Goal: Transaction & Acquisition: Purchase product/service

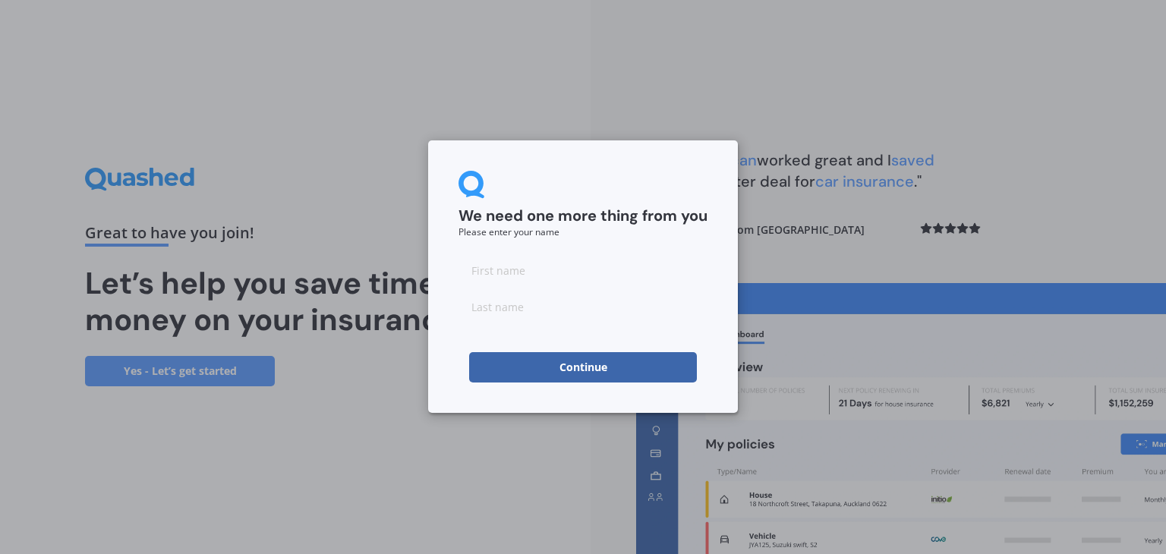
click at [496, 273] on input at bounding box center [583, 270] width 249 height 30
type input "[PERSON_NAME]"
click at [525, 365] on button "Continue" at bounding box center [583, 367] width 228 height 30
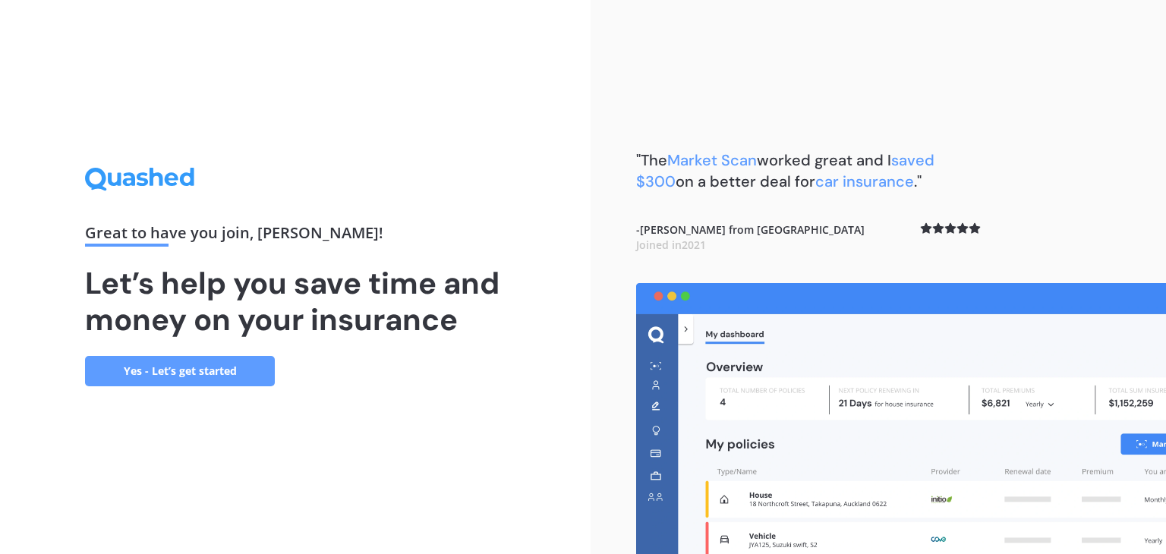
click at [219, 377] on link "Yes - Let’s get started" at bounding box center [180, 371] width 190 height 30
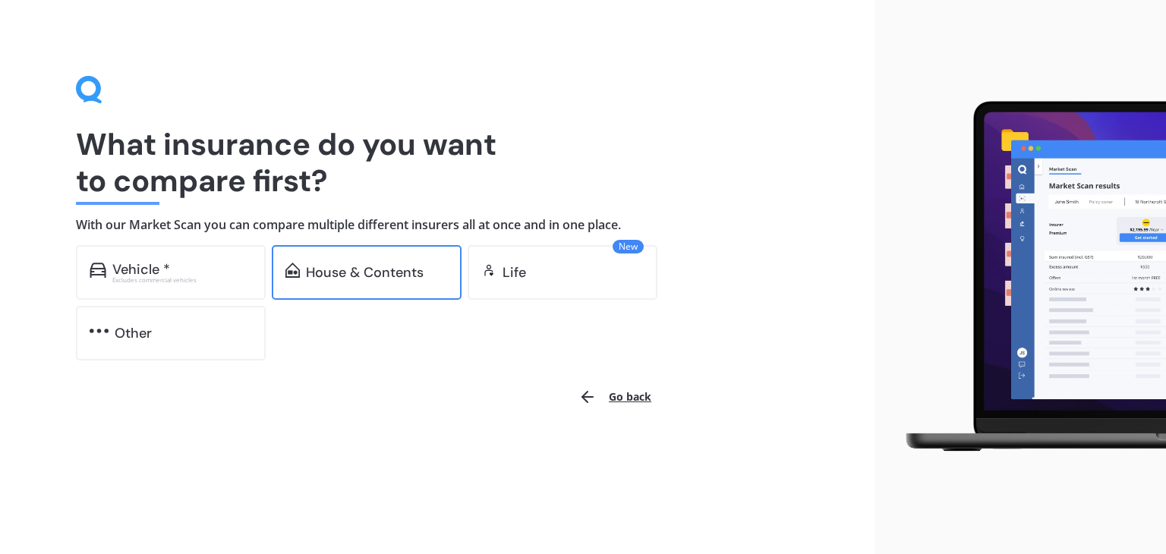
click at [339, 267] on div "House & Contents" at bounding box center [365, 272] width 118 height 15
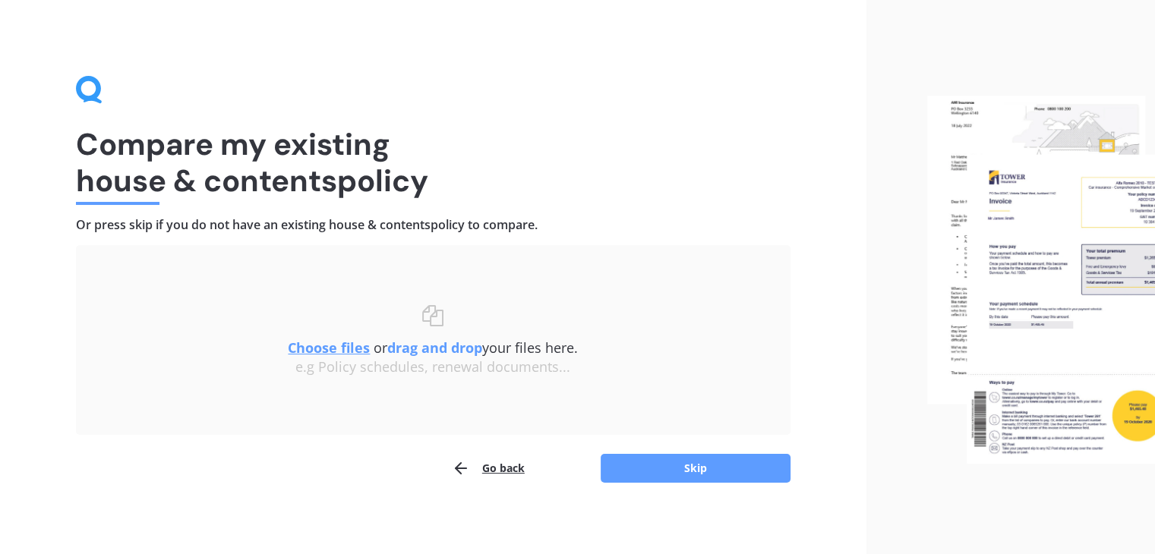
scroll to position [5, 0]
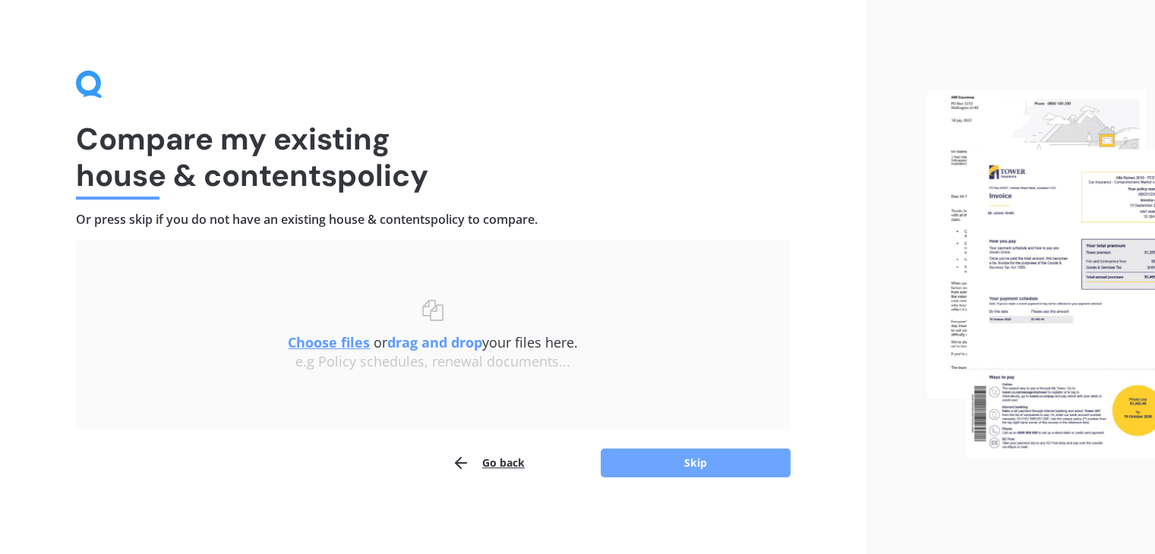
click at [681, 460] on button "Skip" at bounding box center [696, 463] width 190 height 29
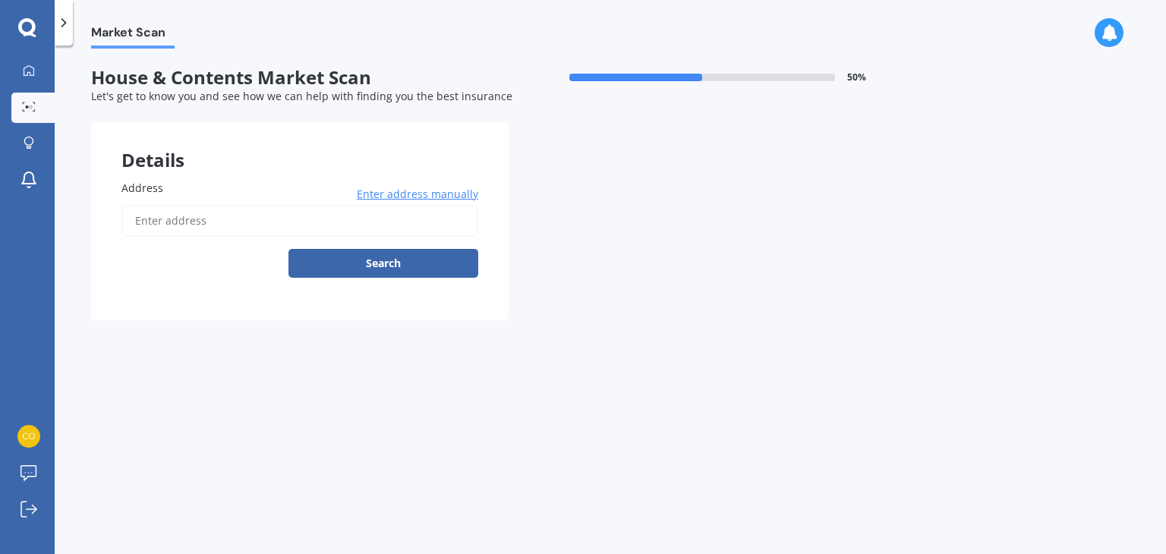
click at [328, 221] on input "Address" at bounding box center [299, 221] width 357 height 32
type input "[STREET_ADDRESS]"
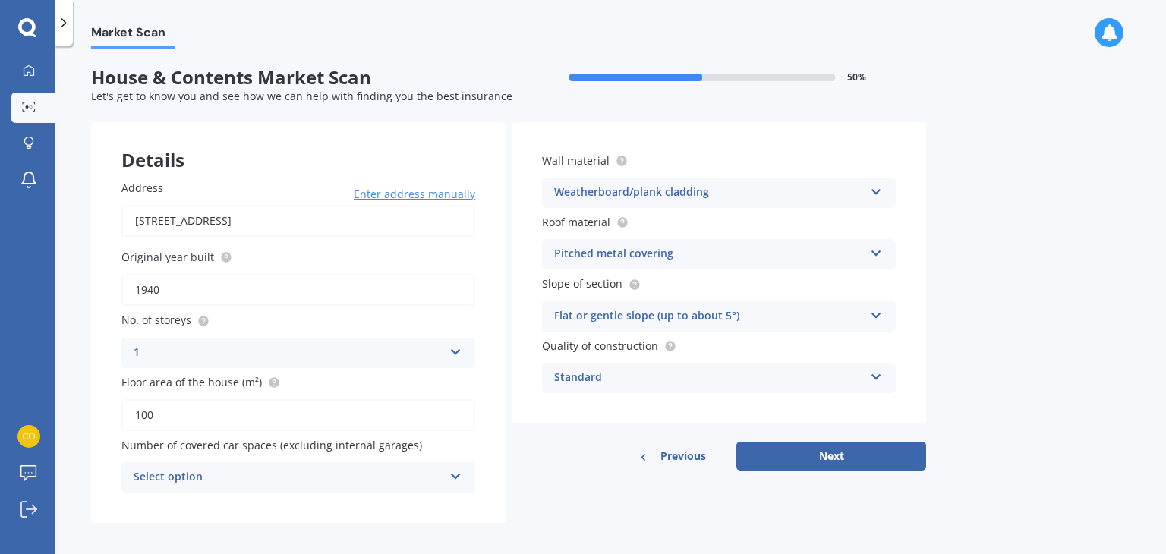
scroll to position [8, 0]
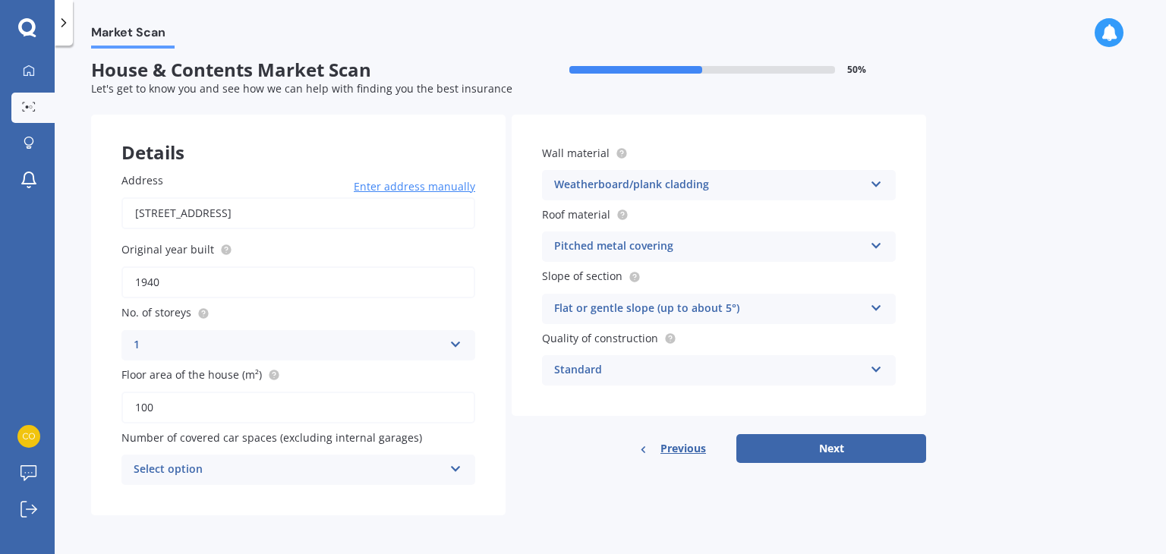
click at [670, 370] on div "Standard" at bounding box center [709, 370] width 310 height 18
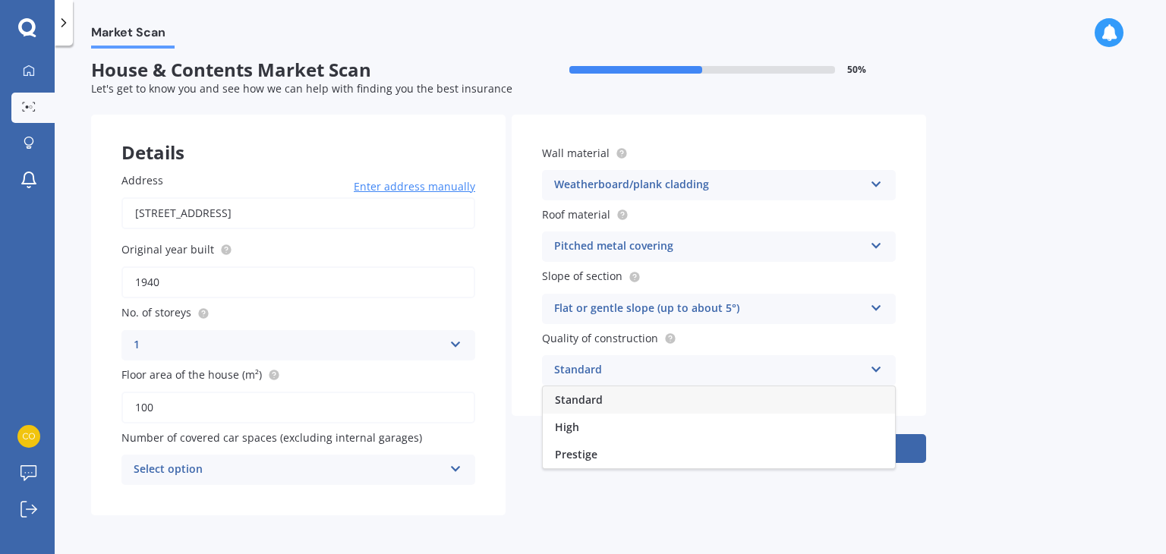
click at [670, 370] on div "Standard" at bounding box center [709, 370] width 310 height 18
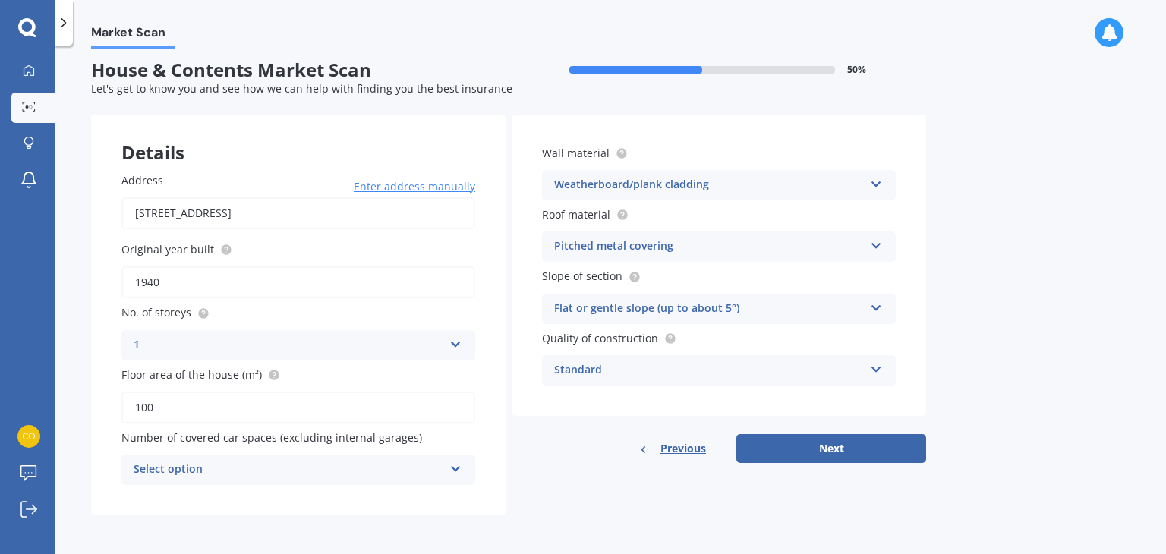
click at [670, 367] on div "Standard" at bounding box center [709, 370] width 310 height 18
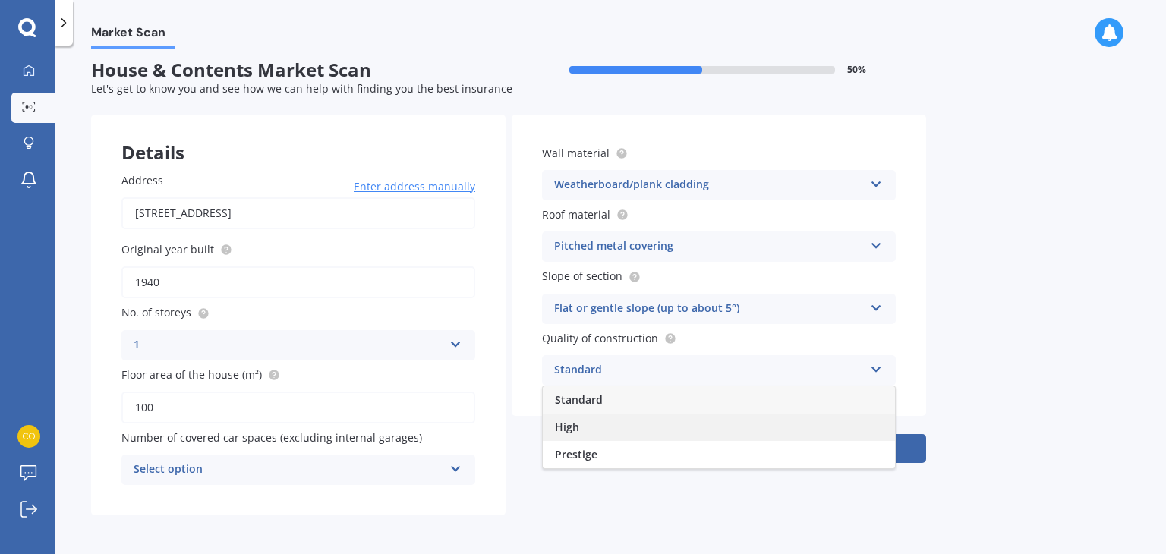
click at [650, 427] on div "High" at bounding box center [719, 427] width 352 height 27
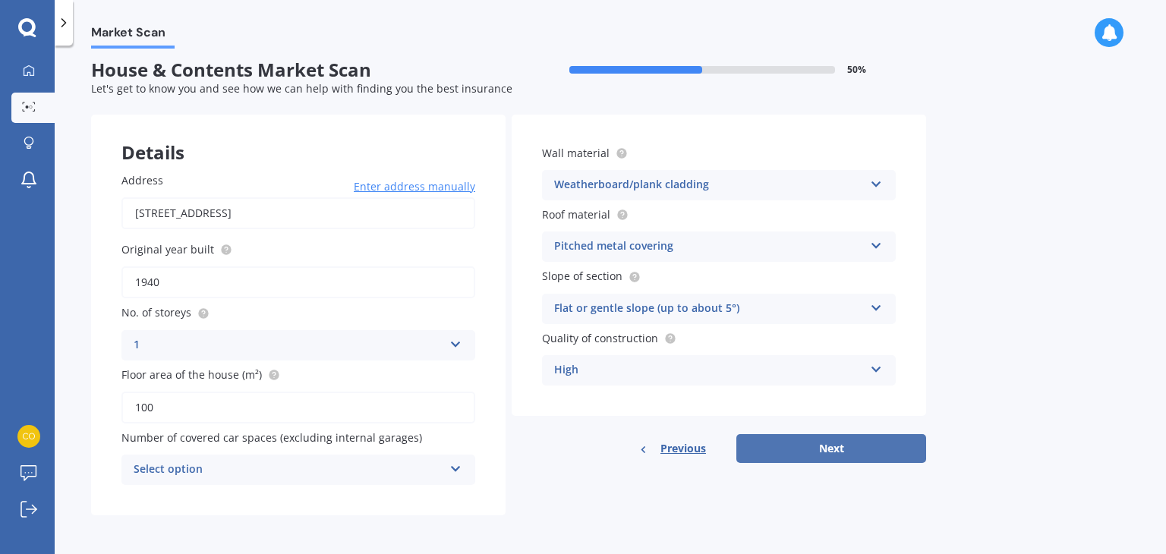
click at [775, 447] on button "Next" at bounding box center [831, 448] width 190 height 29
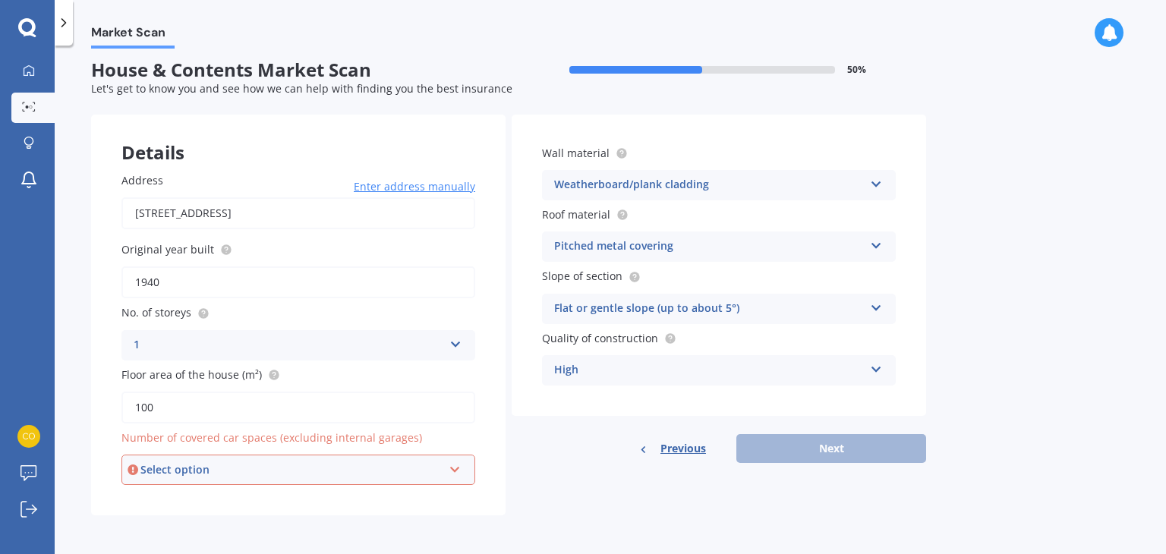
click at [247, 483] on div "Select option 0 1 2 3 4 5+" at bounding box center [298, 470] width 354 height 30
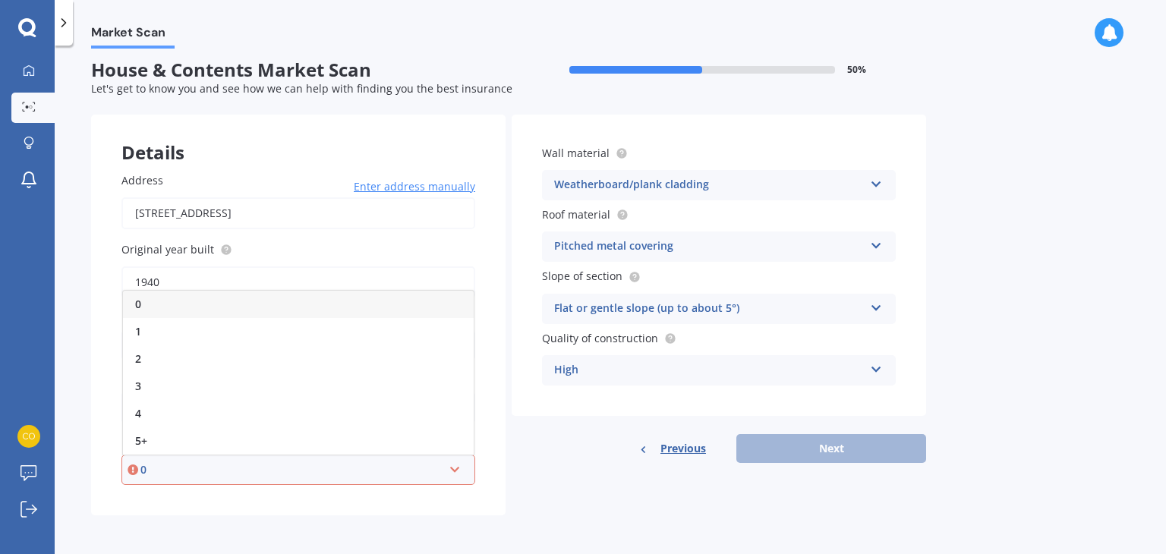
click at [270, 291] on div "0" at bounding box center [298, 304] width 351 height 27
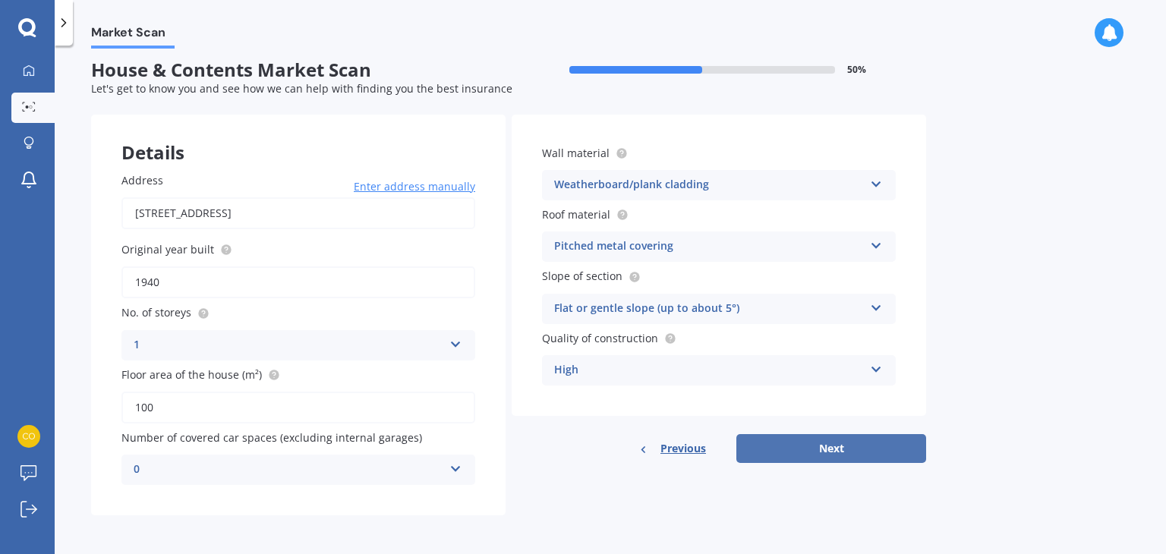
click at [796, 456] on button "Next" at bounding box center [831, 448] width 190 height 29
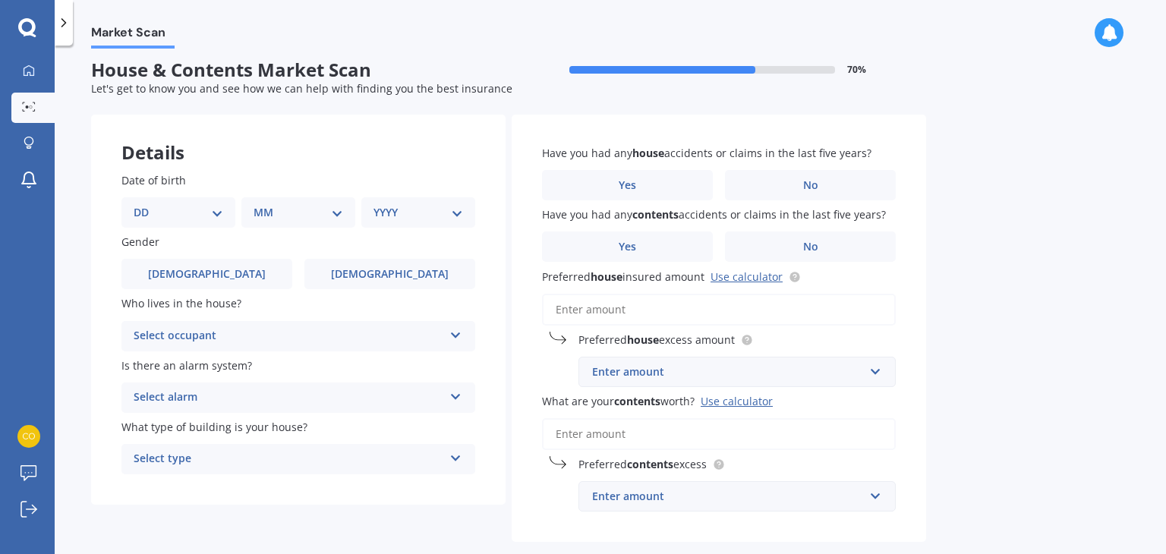
scroll to position [0, 0]
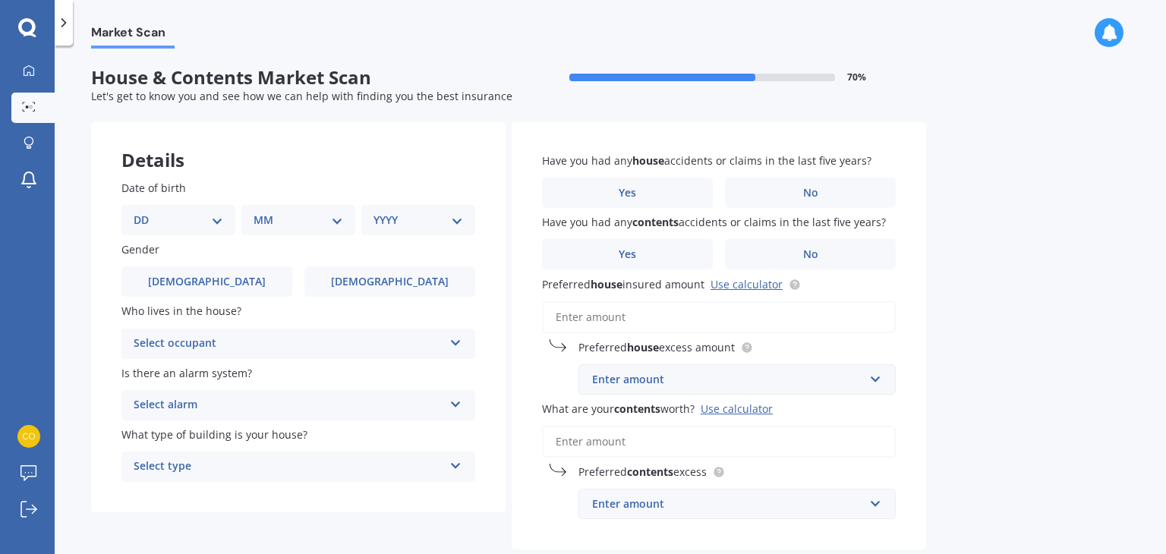
click at [191, 224] on select "DD 01 02 03 04 05 06 07 08 09 10 11 12 13 14 15 16 17 18 19 20 21 22 23 24 25 2…" at bounding box center [179, 220] width 90 height 17
select select "05"
click at [146, 212] on select "DD 01 02 03 04 05 06 07 08 09 10 11 12 13 14 15 16 17 18 19 20 21 22 23 24 25 2…" at bounding box center [179, 220] width 90 height 17
click at [331, 216] on select "MM 01 02 03 04 05 06 07 08 09 10 11 12" at bounding box center [302, 220] width 84 height 17
select select "12"
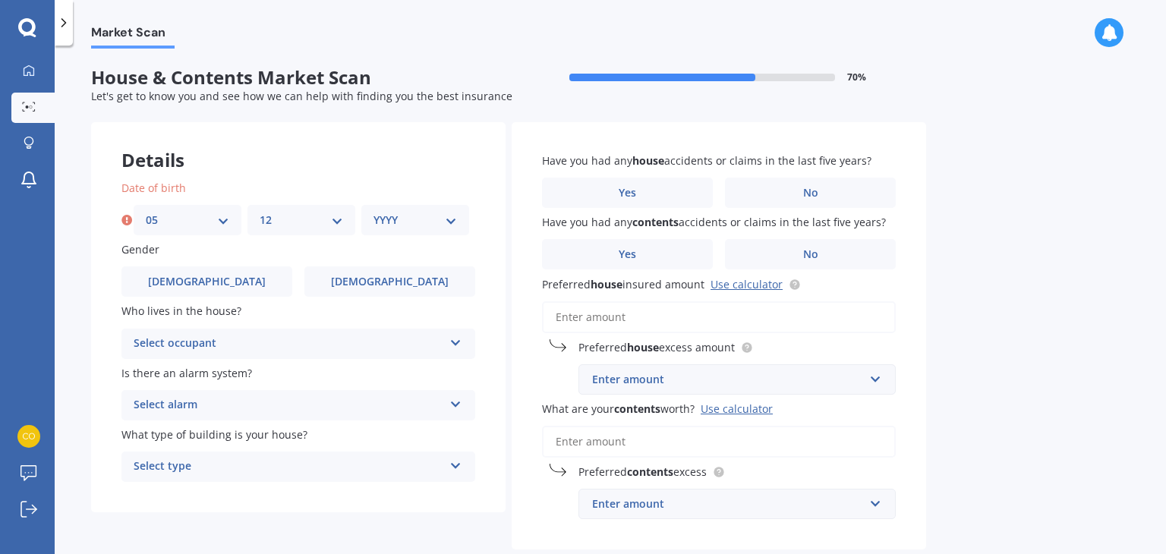
click at [260, 212] on select "MM 01 02 03 04 05 06 07 08 09 10 11 12" at bounding box center [302, 220] width 84 height 17
click at [445, 205] on div "YYYY 2009 2008 2007 2006 2005 2004 2003 2002 2001 2000 1999 1998 1997 1996 1995…" at bounding box center [415, 220] width 108 height 30
click at [441, 219] on select "YYYY 2009 2008 2007 2006 2005 2004 2003 2002 2001 2000 1999 1998 1997 1996 1995…" at bounding box center [416, 220] width 84 height 17
select select "1985"
click at [374, 212] on select "YYYY 2009 2008 2007 2006 2005 2004 2003 2002 2001 2000 1999 1998 1997 1996 1995…" at bounding box center [416, 220] width 84 height 17
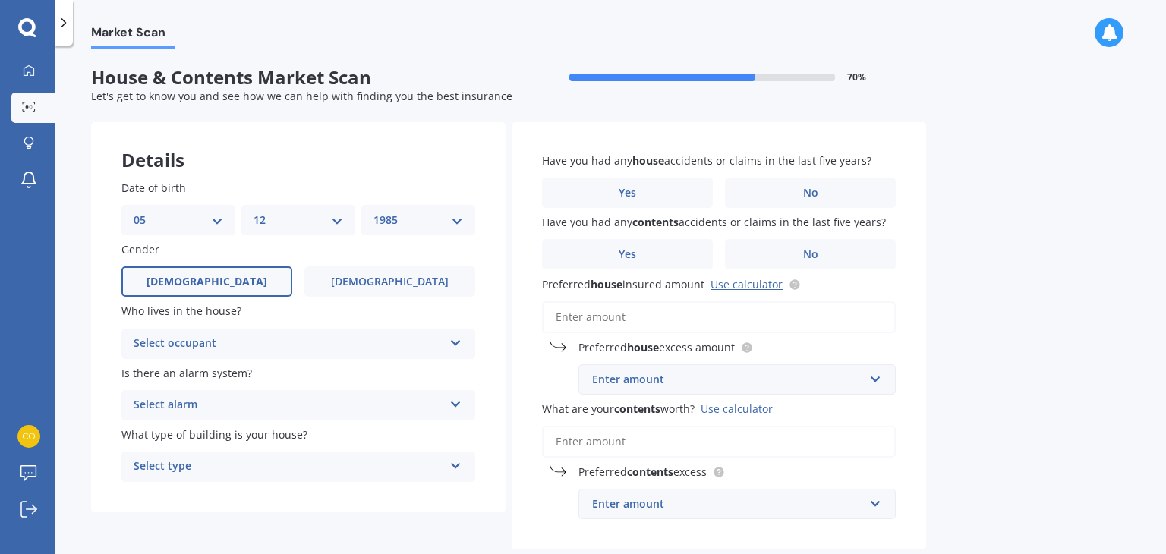
click at [262, 295] on label "[DEMOGRAPHIC_DATA]" at bounding box center [206, 281] width 171 height 30
click at [0, 0] on input "[DEMOGRAPHIC_DATA]" at bounding box center [0, 0] width 0 height 0
click at [282, 333] on div "Select occupant Owner Owner + Boarder" at bounding box center [298, 344] width 354 height 30
click at [270, 376] on div "Owner" at bounding box center [298, 373] width 352 height 27
click at [269, 402] on div "Select alarm" at bounding box center [289, 405] width 310 height 18
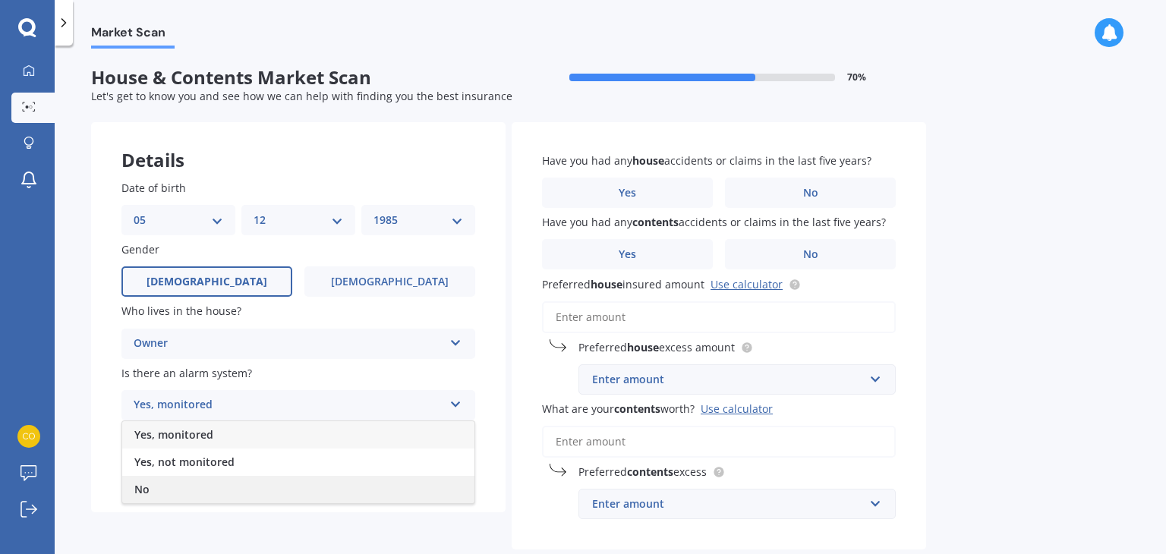
click at [257, 486] on div "No" at bounding box center [298, 489] width 352 height 27
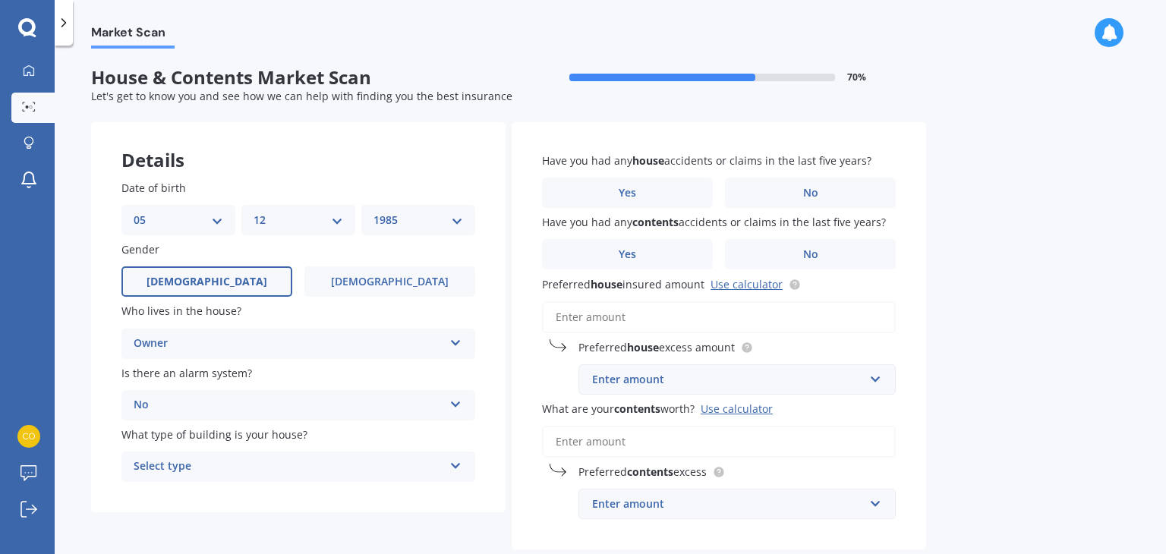
click at [264, 468] on div "Select type" at bounding box center [289, 467] width 310 height 18
click at [282, 389] on div "Freestanding" at bounding box center [298, 382] width 352 height 27
click at [806, 188] on span "No" at bounding box center [810, 193] width 15 height 13
click at [0, 0] on input "No" at bounding box center [0, 0] width 0 height 0
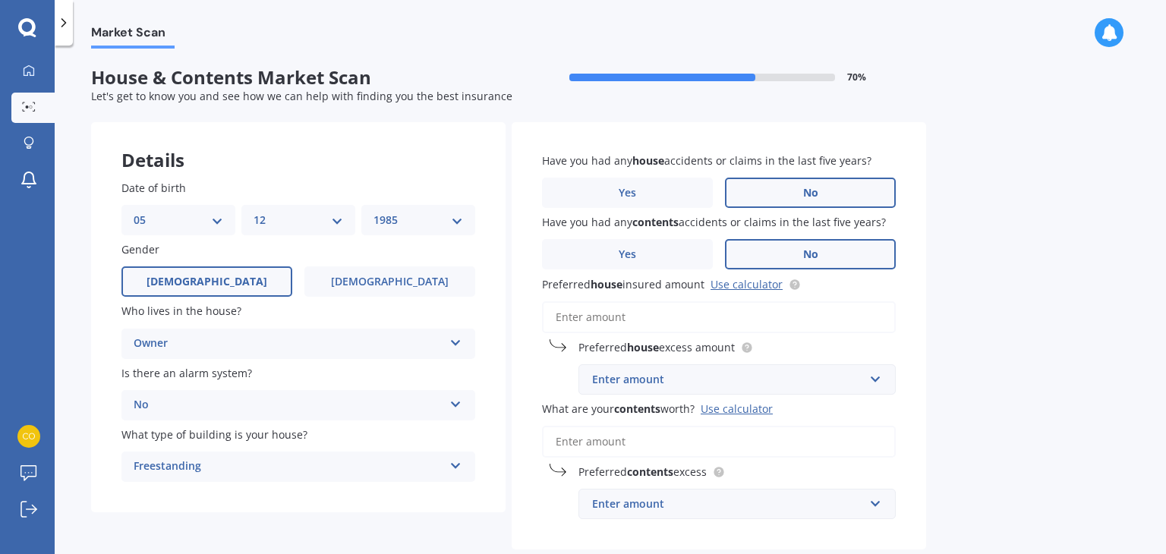
click at [769, 245] on label "No" at bounding box center [810, 254] width 171 height 30
click at [0, 0] on input "No" at bounding box center [0, 0] width 0 height 0
click at [680, 382] on div "Enter amount" at bounding box center [728, 379] width 272 height 17
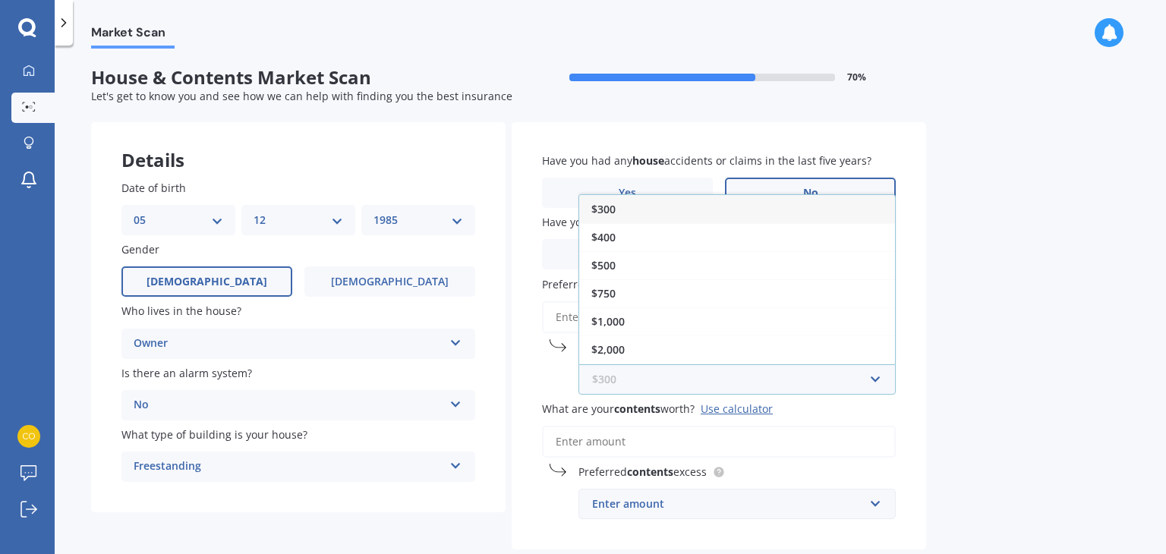
click at [680, 382] on input "text" at bounding box center [732, 379] width 304 height 29
click at [1009, 375] on div "Market Scan House & Contents Market Scan 70 % Let's get to know you and see how…" at bounding box center [611, 303] width 1112 height 509
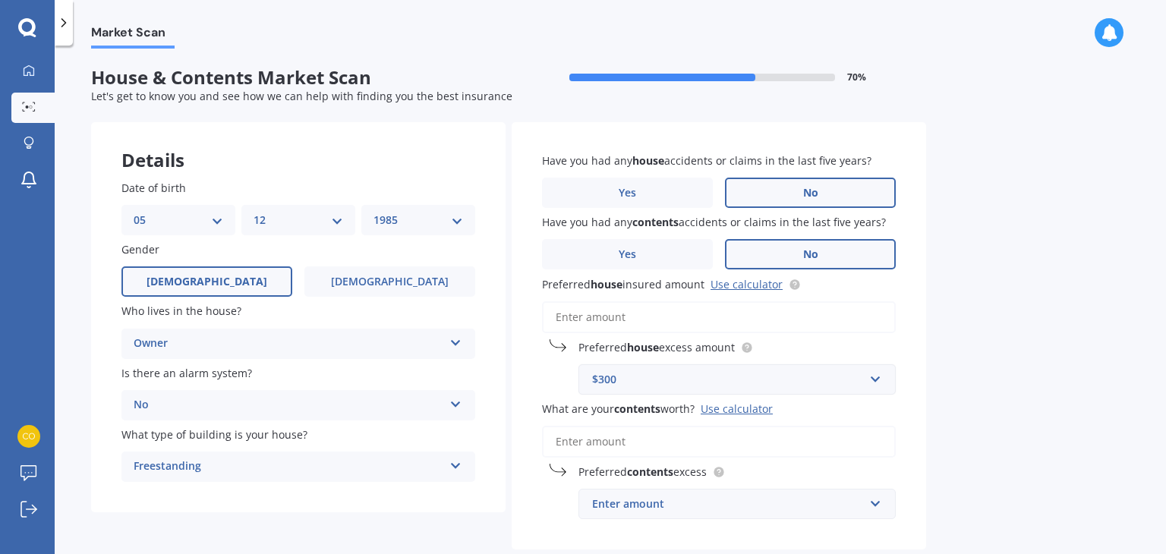
click at [716, 377] on div "$300" at bounding box center [728, 379] width 272 height 17
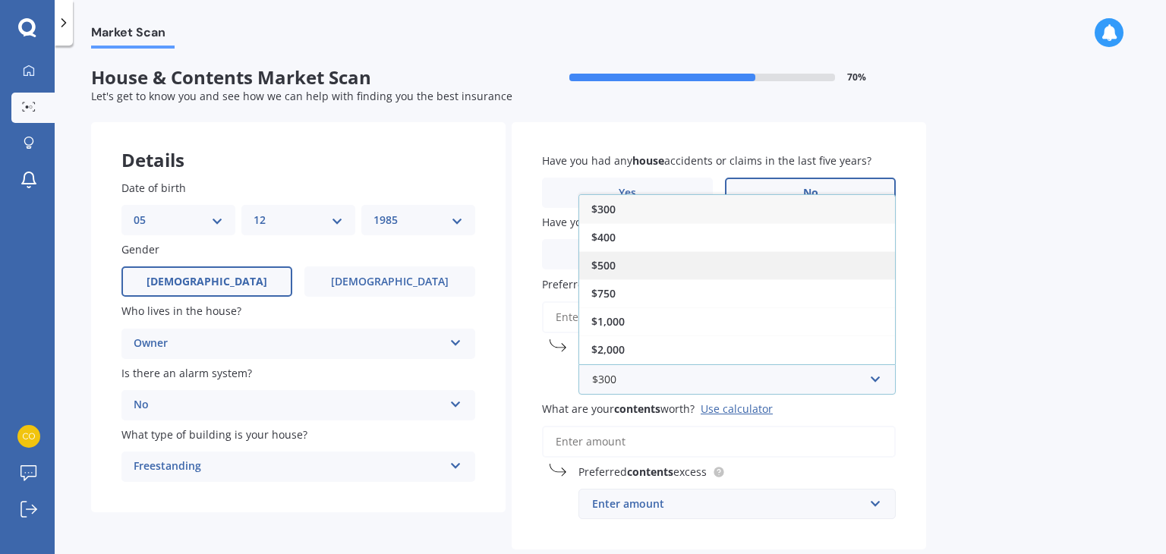
click at [665, 271] on div "$500" at bounding box center [737, 265] width 316 height 28
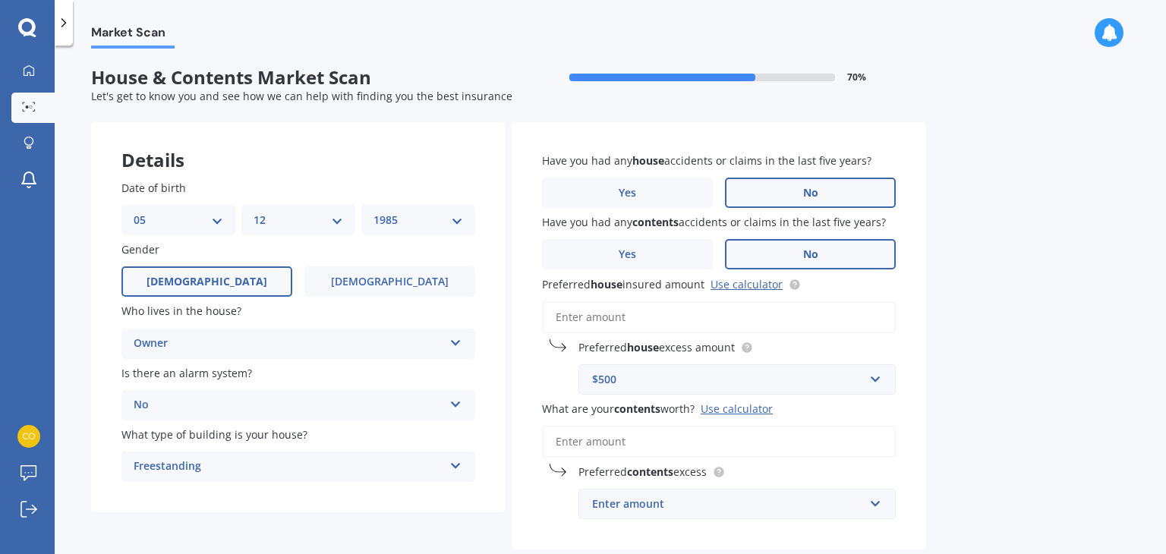
click at [632, 315] on input "Preferred house insured amount Use calculator" at bounding box center [719, 317] width 354 height 32
click at [752, 279] on link "Use calculator" at bounding box center [747, 284] width 72 height 14
click at [638, 320] on input "Preferred house insured amount Use calculator" at bounding box center [719, 317] width 354 height 32
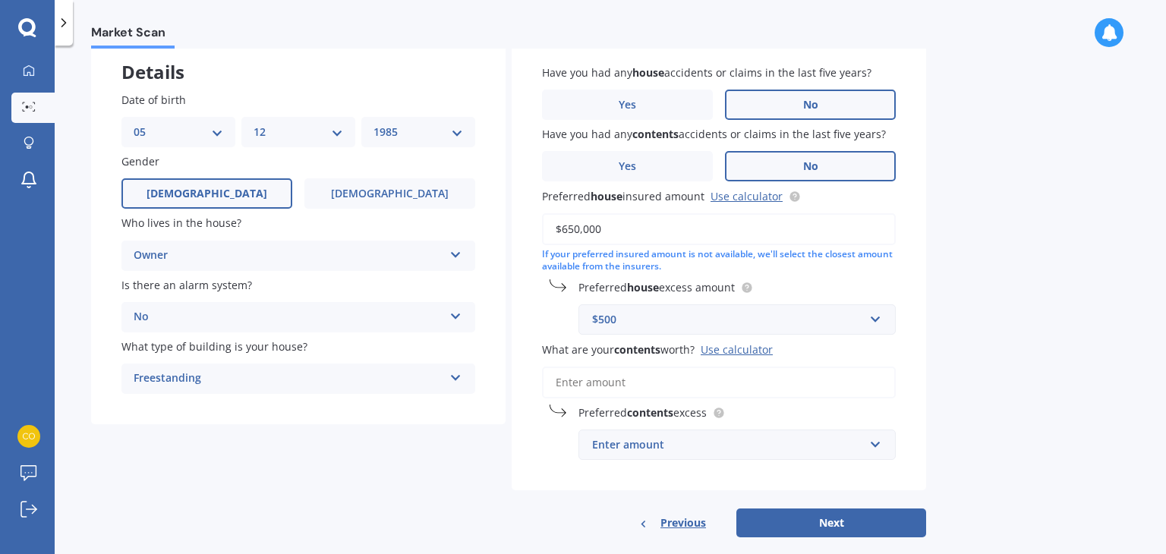
scroll to position [110, 0]
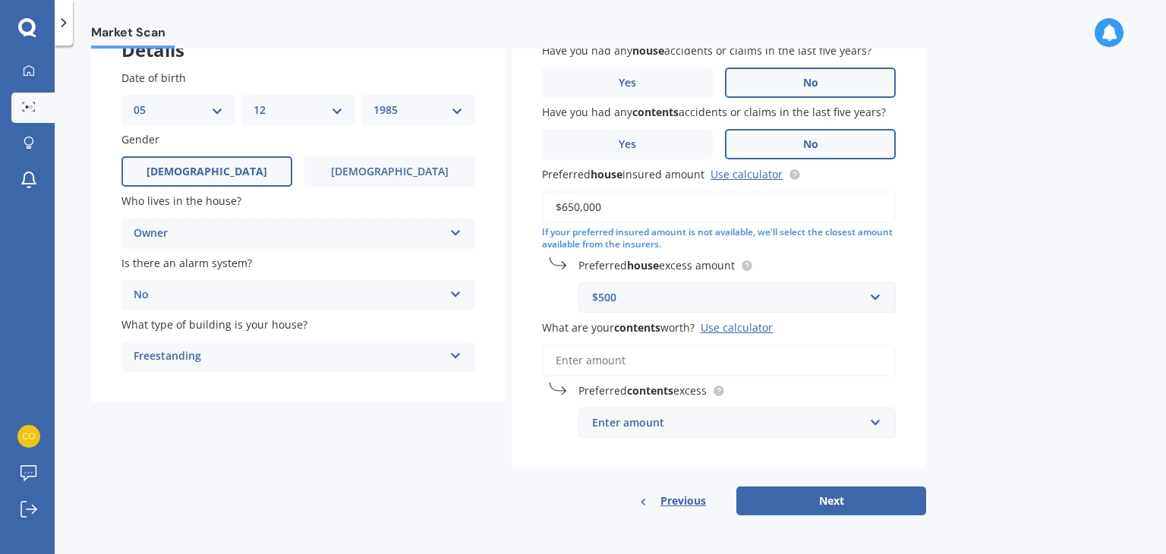
type input "$650,000"
click at [642, 367] on input "What are your contents worth? Use calculator" at bounding box center [719, 361] width 354 height 32
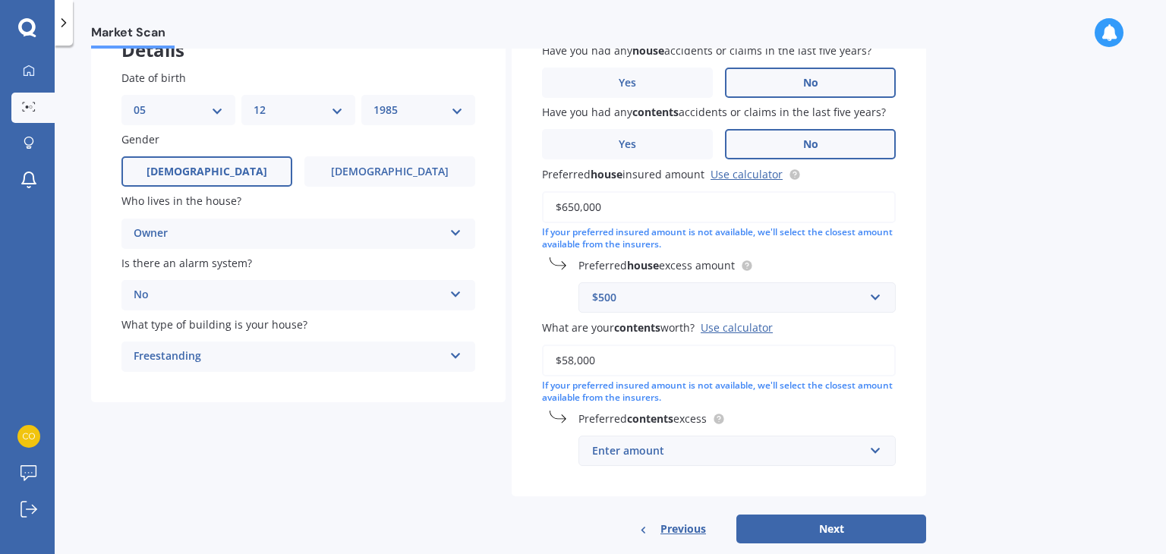
type input "$58,000"
click at [667, 444] on div "Enter amount" at bounding box center [728, 451] width 272 height 17
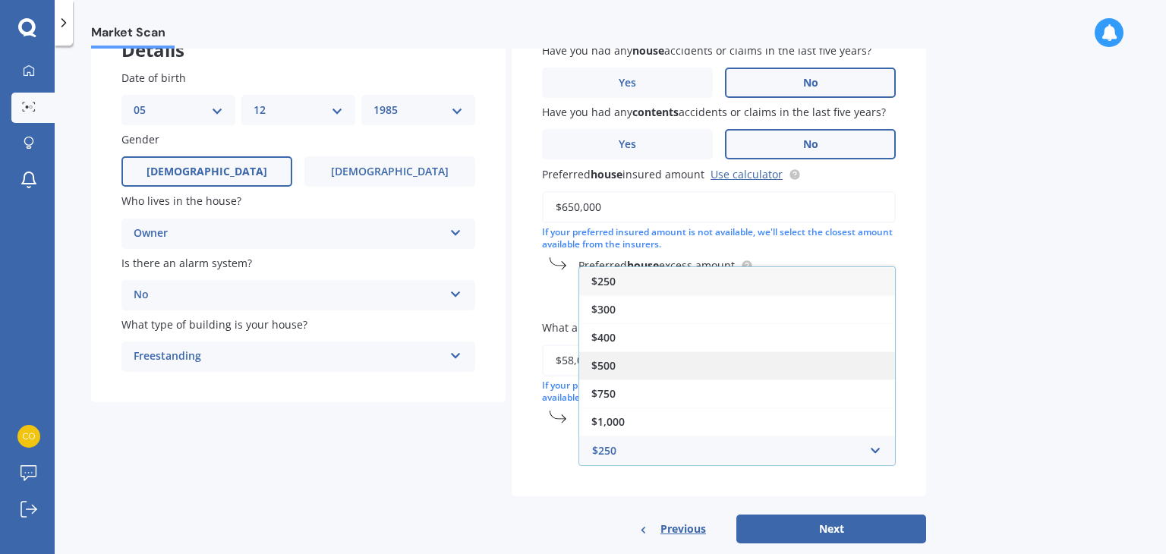
click at [653, 357] on div "$500" at bounding box center [737, 366] width 316 height 28
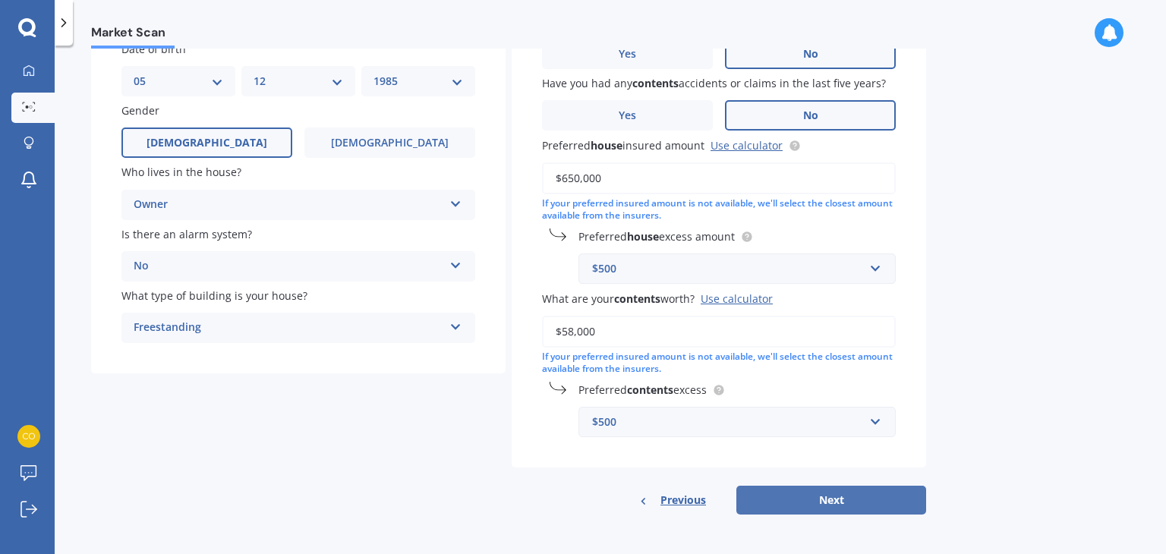
click at [834, 494] on button "Next" at bounding box center [831, 500] width 190 height 29
select select "05"
select select "12"
select select "1985"
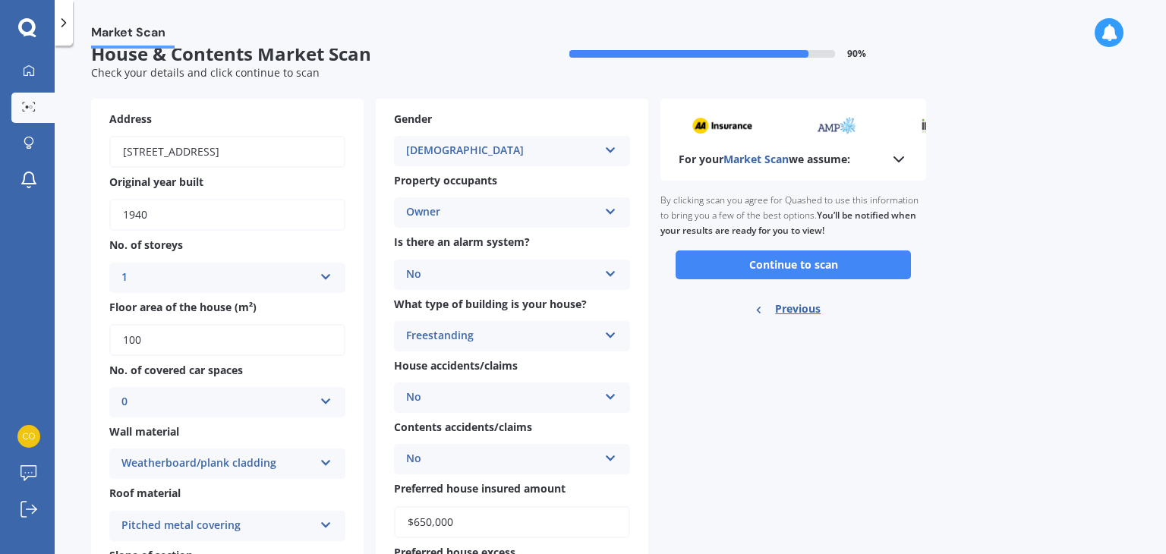
scroll to position [0, 0]
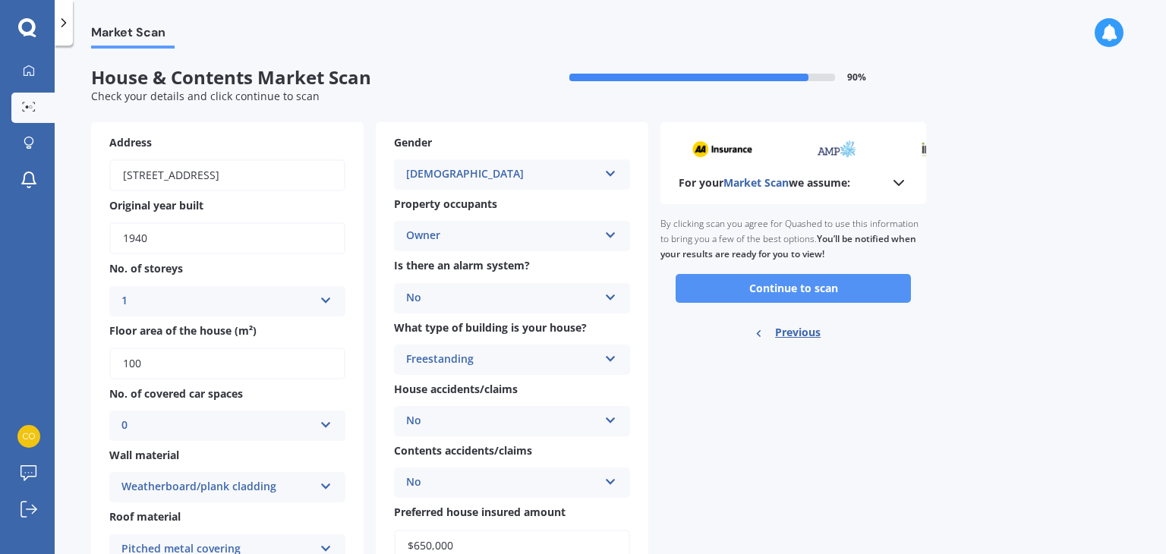
click at [825, 289] on button "Continue to scan" at bounding box center [793, 288] width 235 height 29
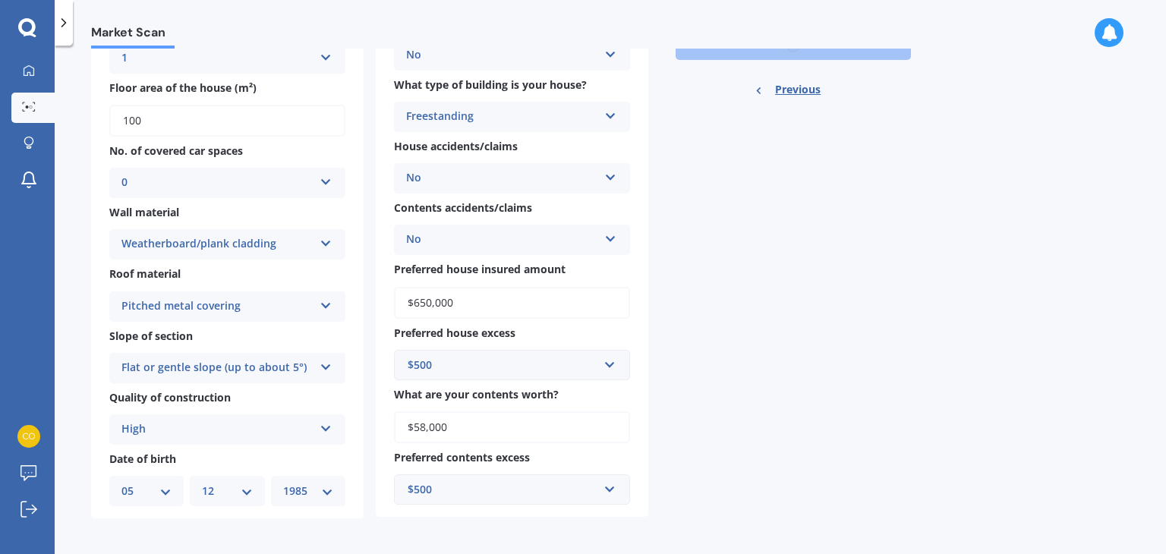
scroll to position [247, 0]
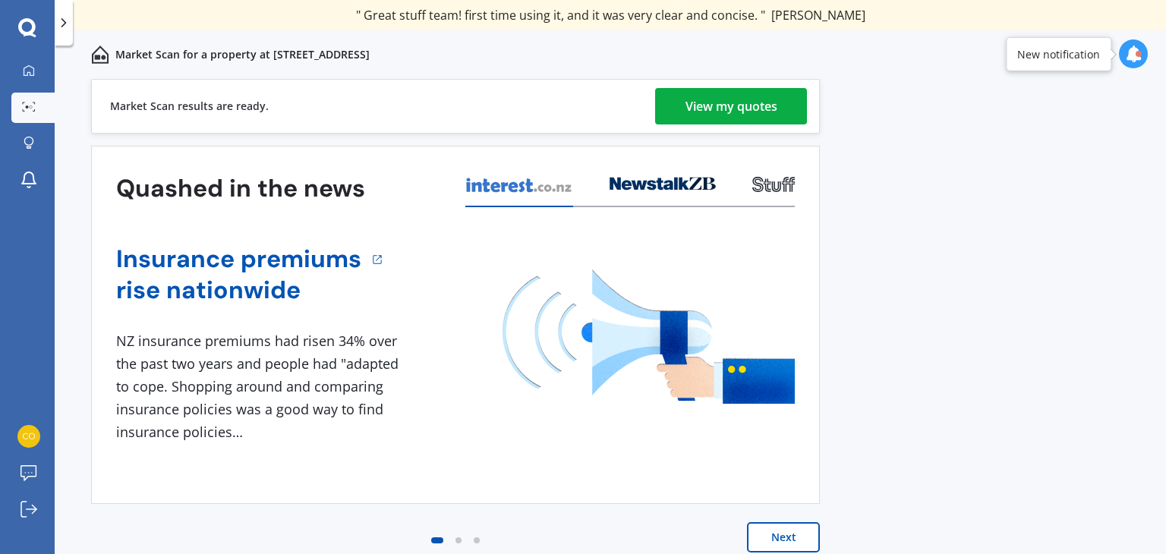
drag, startPoint x: 740, startPoint y: 134, endPoint x: 743, endPoint y: 125, distance: 9.4
click at [740, 134] on div "Market Scan results are ready. View my quotes Quashed in the news Insurance pre…" at bounding box center [455, 331] width 729 height 504
click at [749, 105] on div "View my quotes" at bounding box center [732, 106] width 92 height 36
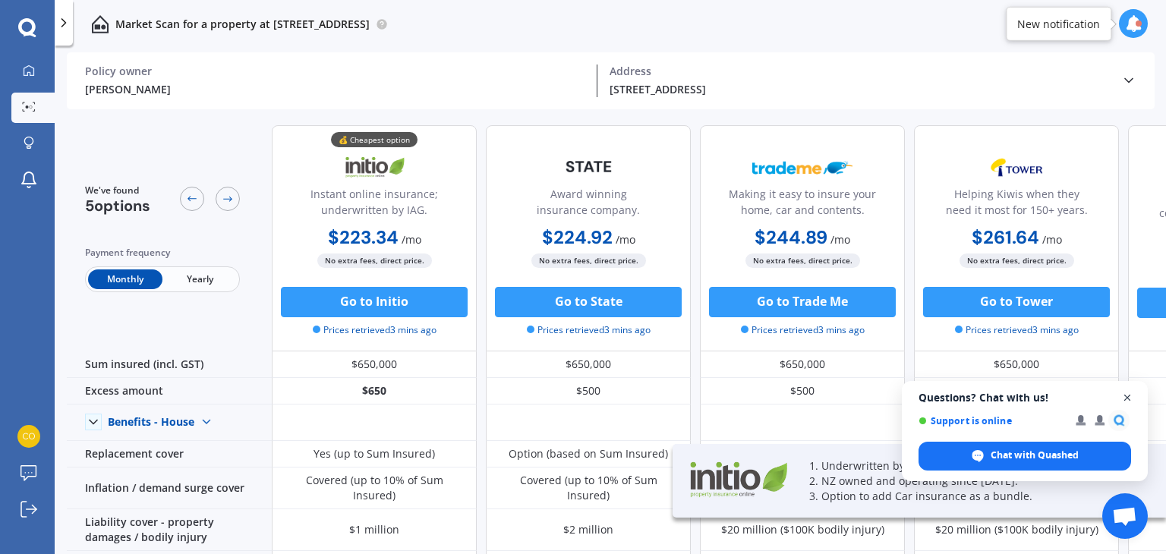
click at [1126, 398] on span "Close chat" at bounding box center [1127, 398] width 19 height 19
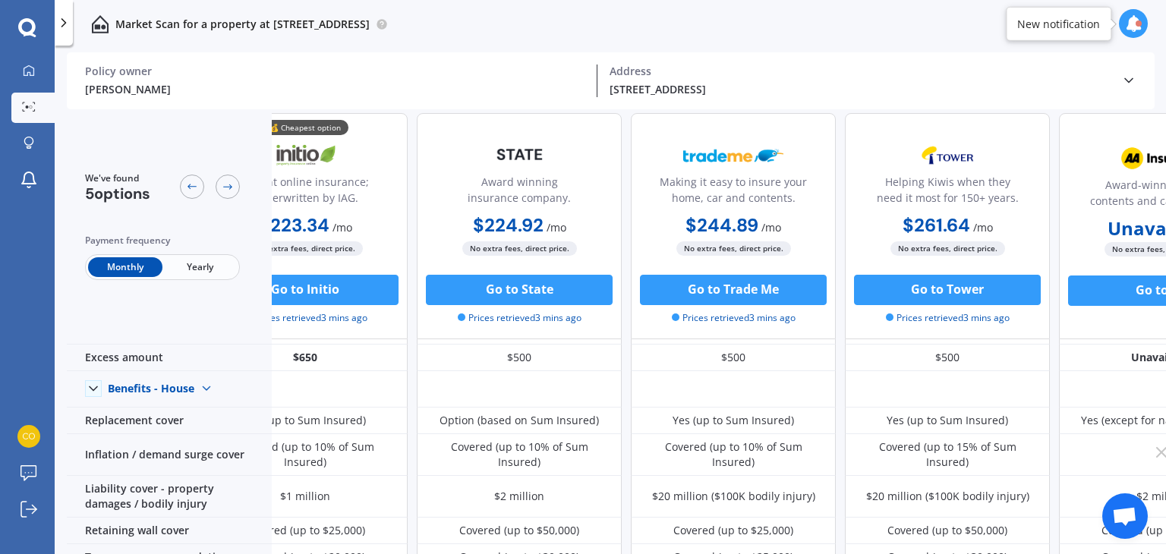
scroll to position [0, 69]
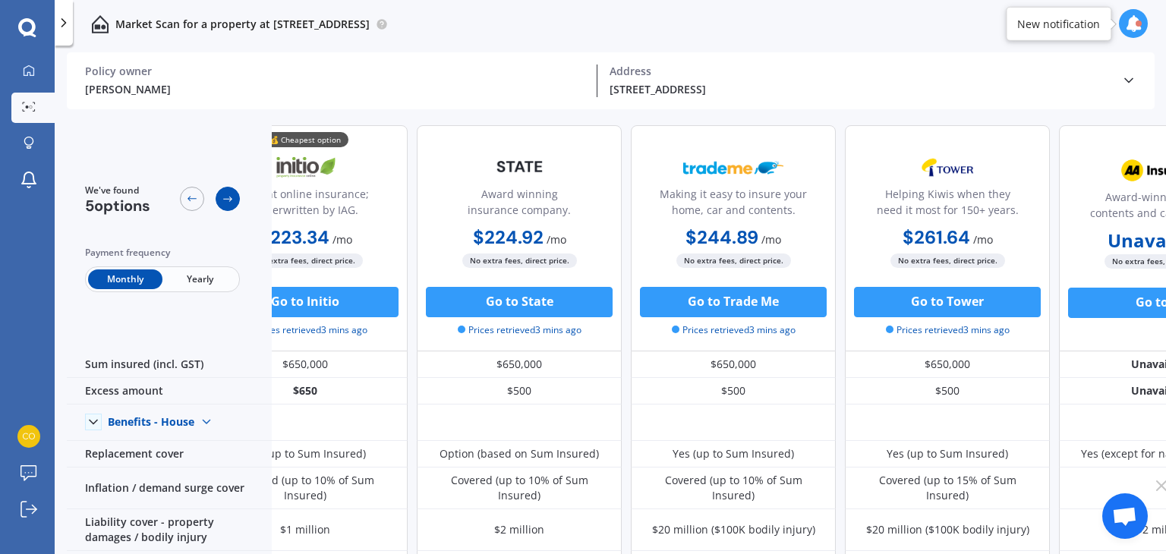
click at [225, 204] on icon at bounding box center [228, 199] width 12 height 12
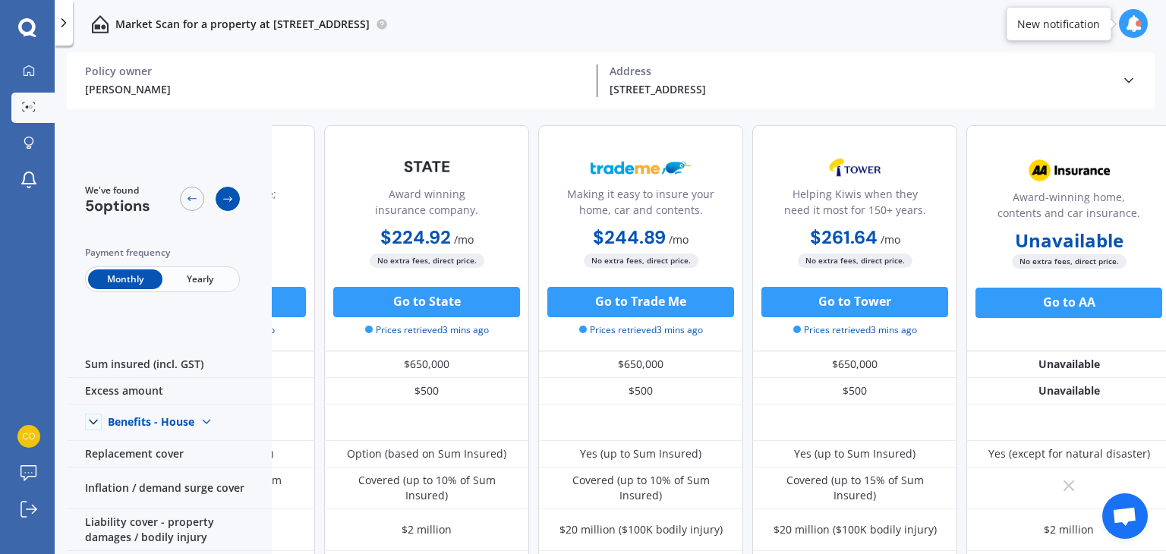
scroll to position [0, 174]
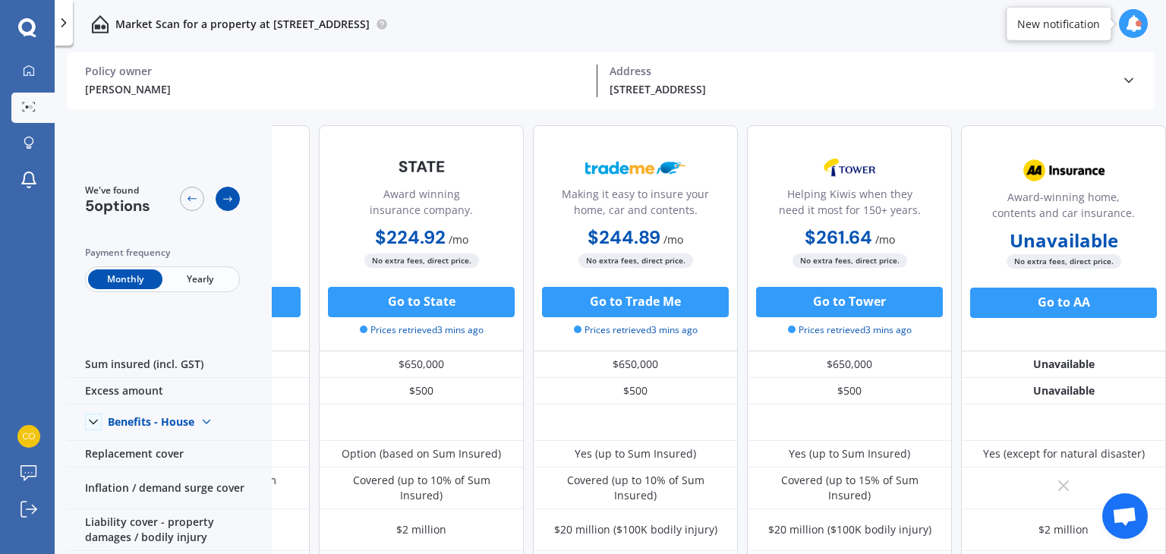
click at [225, 204] on icon at bounding box center [228, 199] width 12 height 12
click at [197, 203] on div at bounding box center [192, 199] width 24 height 24
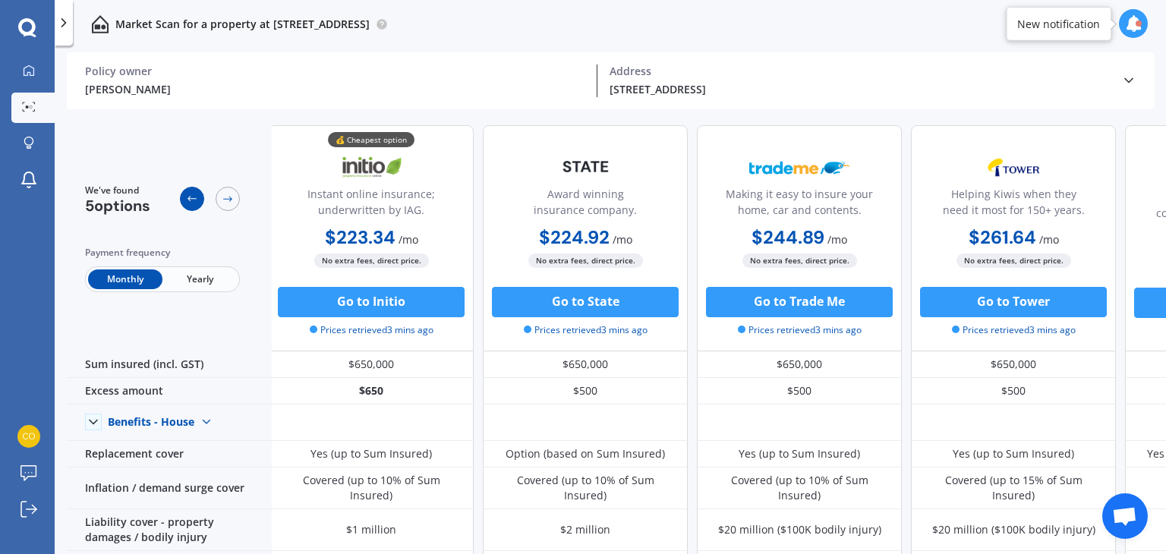
scroll to position [0, 0]
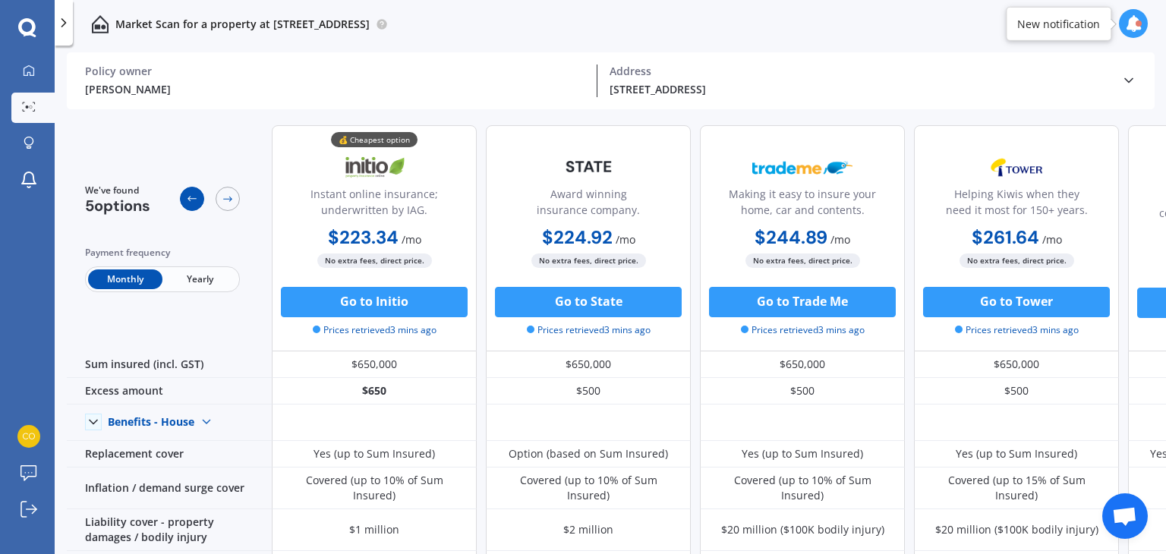
click at [197, 203] on div at bounding box center [192, 199] width 24 height 24
